Goal: Navigation & Orientation: Find specific page/section

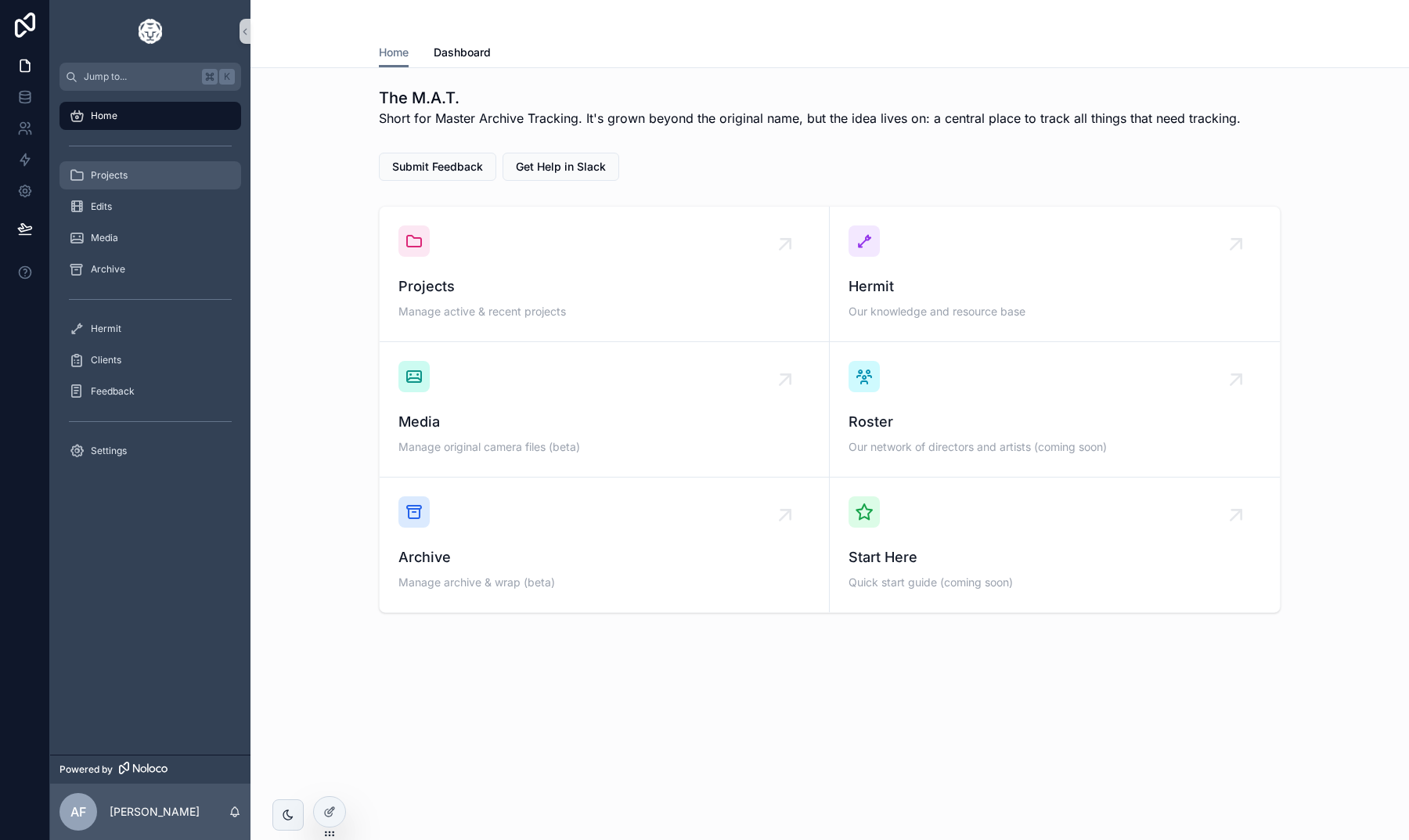
click at [138, 177] on div "Projects" at bounding box center [150, 176] width 163 height 25
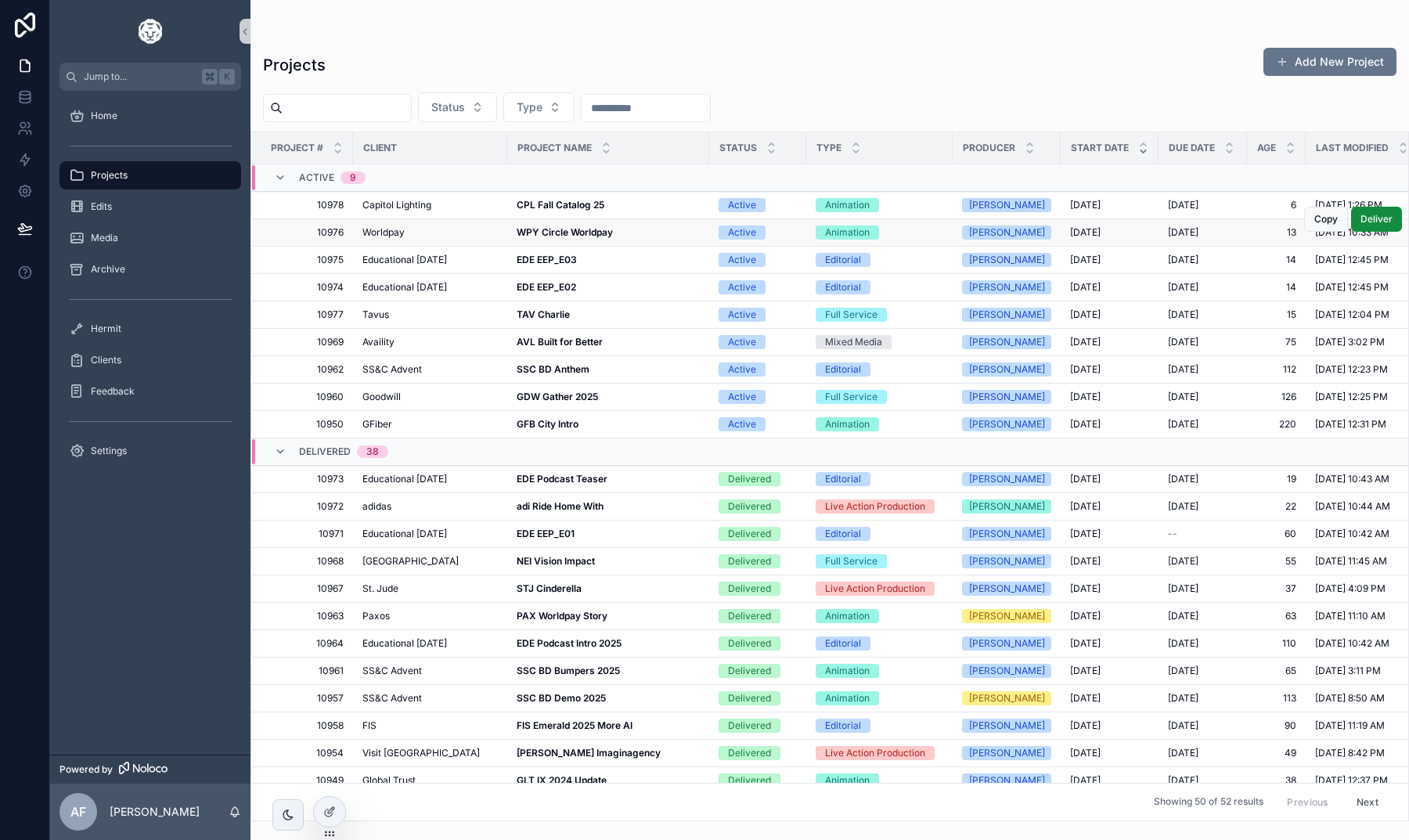
click at [565, 234] on strong "WPY Circle Worldpay" at bounding box center [565, 231] width 96 height 12
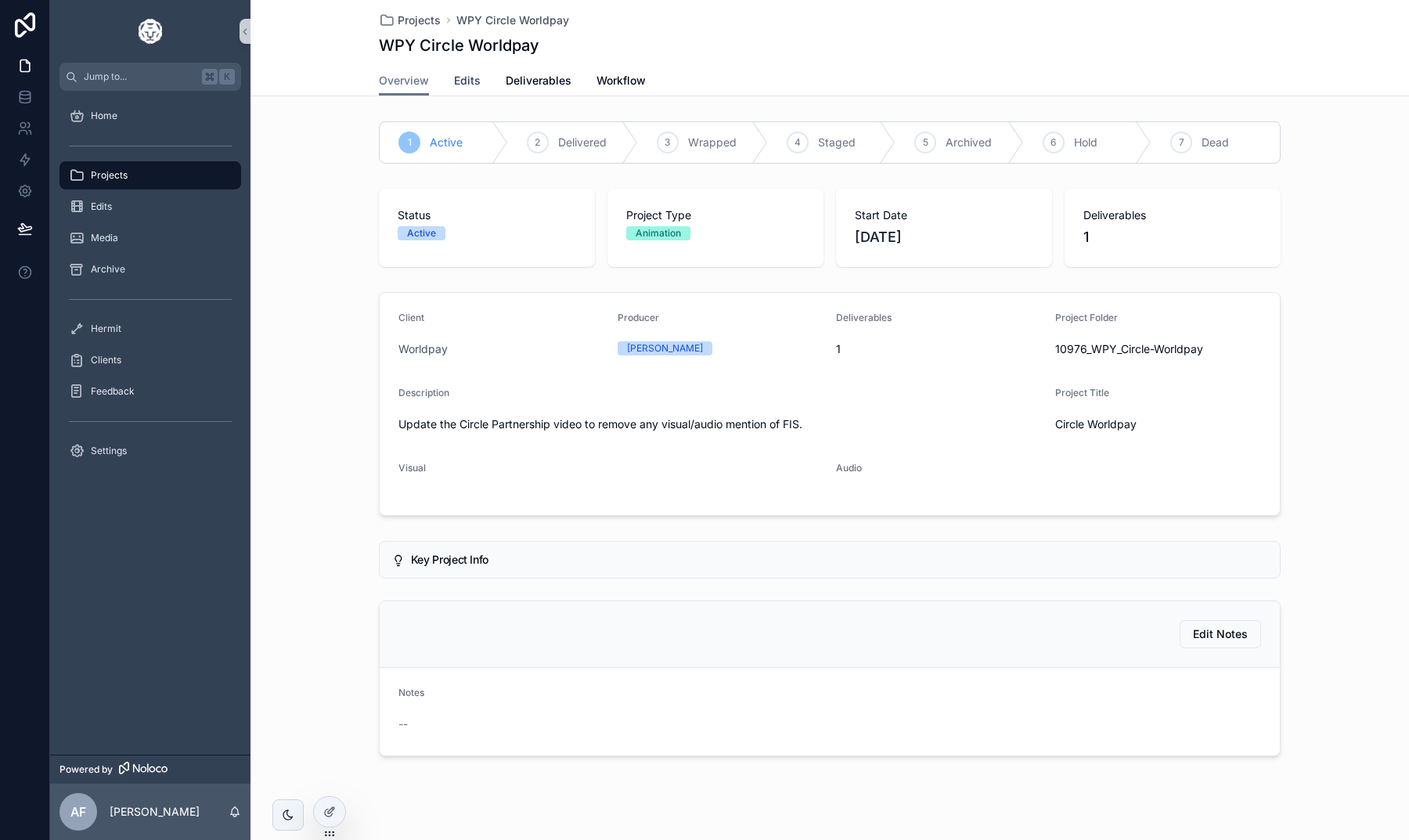
click at [460, 81] on span "Edits" at bounding box center [467, 80] width 27 height 15
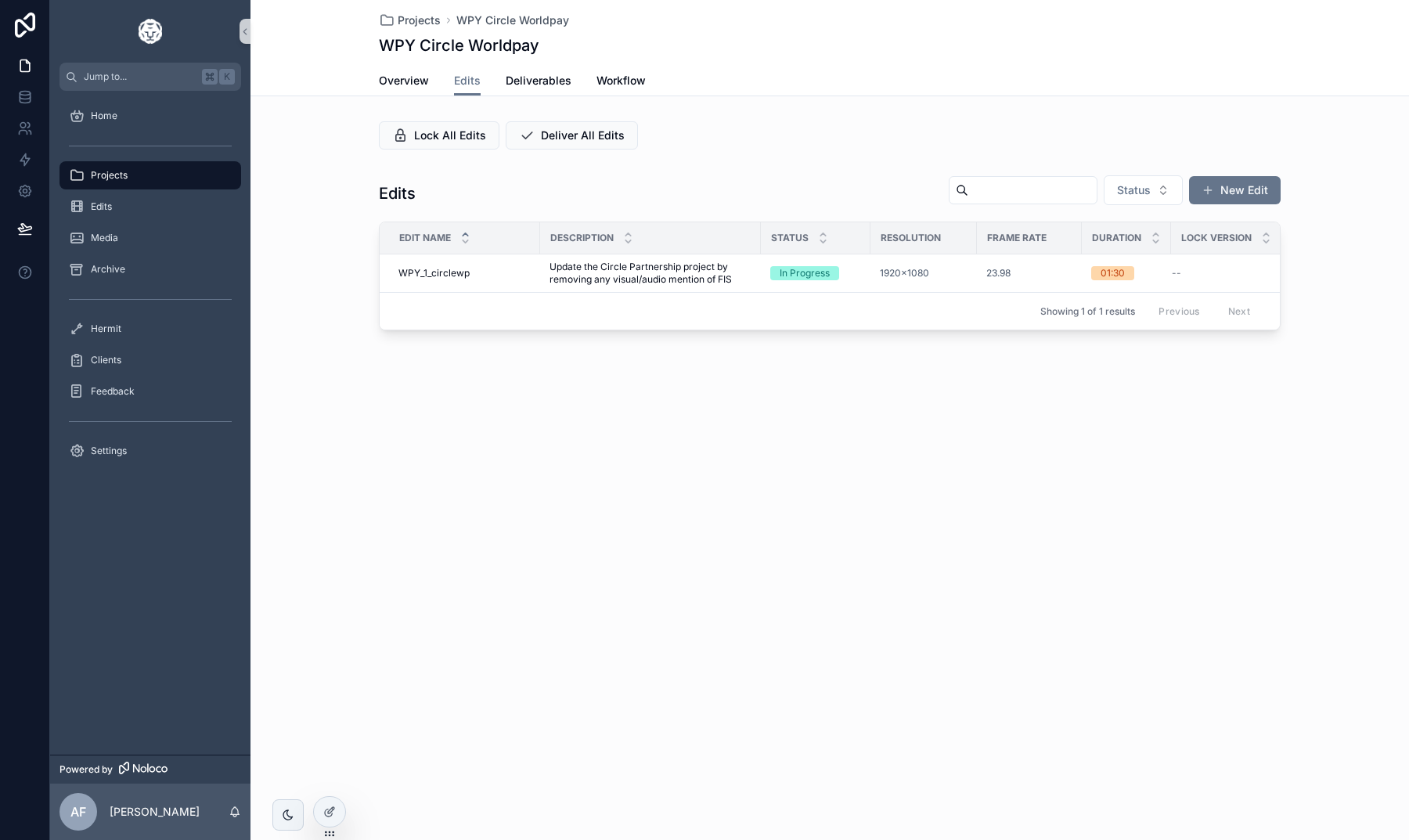
click at [926, 132] on div "Lock All Edits Deliver All Edits" at bounding box center [830, 135] width 902 height 28
click at [1029, 80] on div "Overview Edits Deliverables Workflow" at bounding box center [830, 80] width 902 height 30
